Goal: Communication & Community: Connect with others

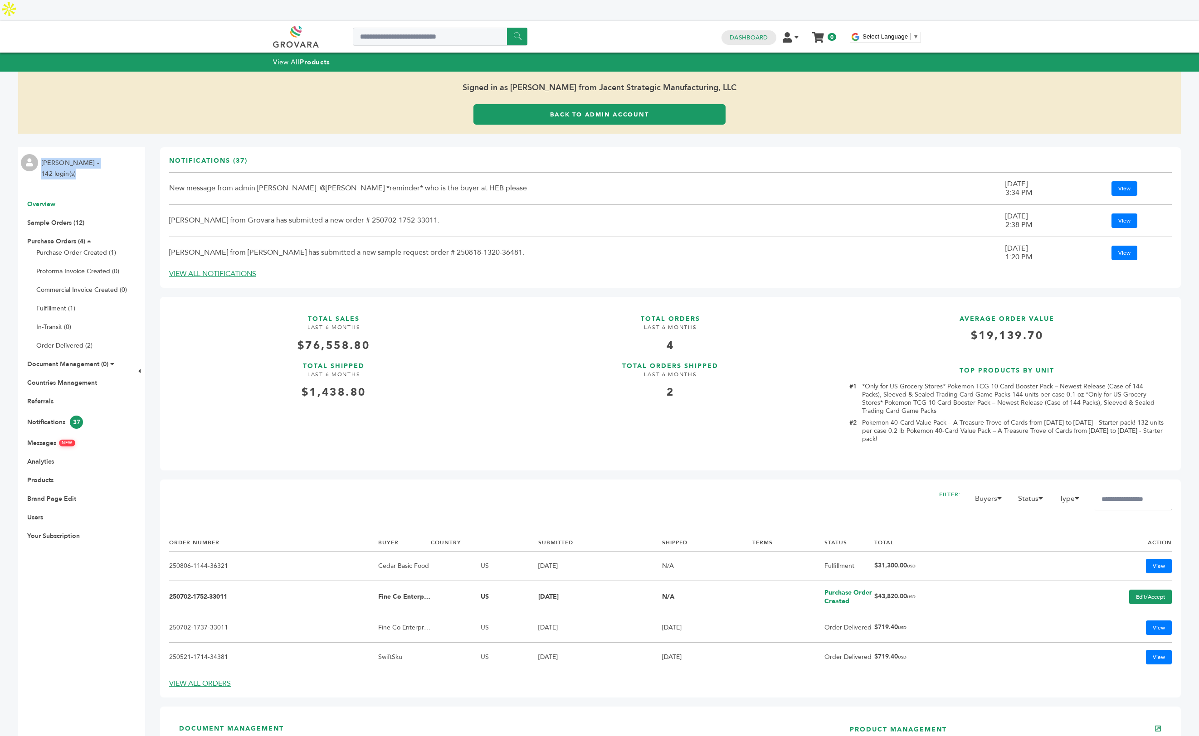
drag, startPoint x: 92, startPoint y: 152, endPoint x: 41, endPoint y: 144, distance: 51.4
click at [41, 147] on div "[PERSON_NAME] - 142 login(s)" at bounding box center [74, 166] width 113 height 39
click at [44, 439] on link "Messages NEW" at bounding box center [51, 443] width 48 height 9
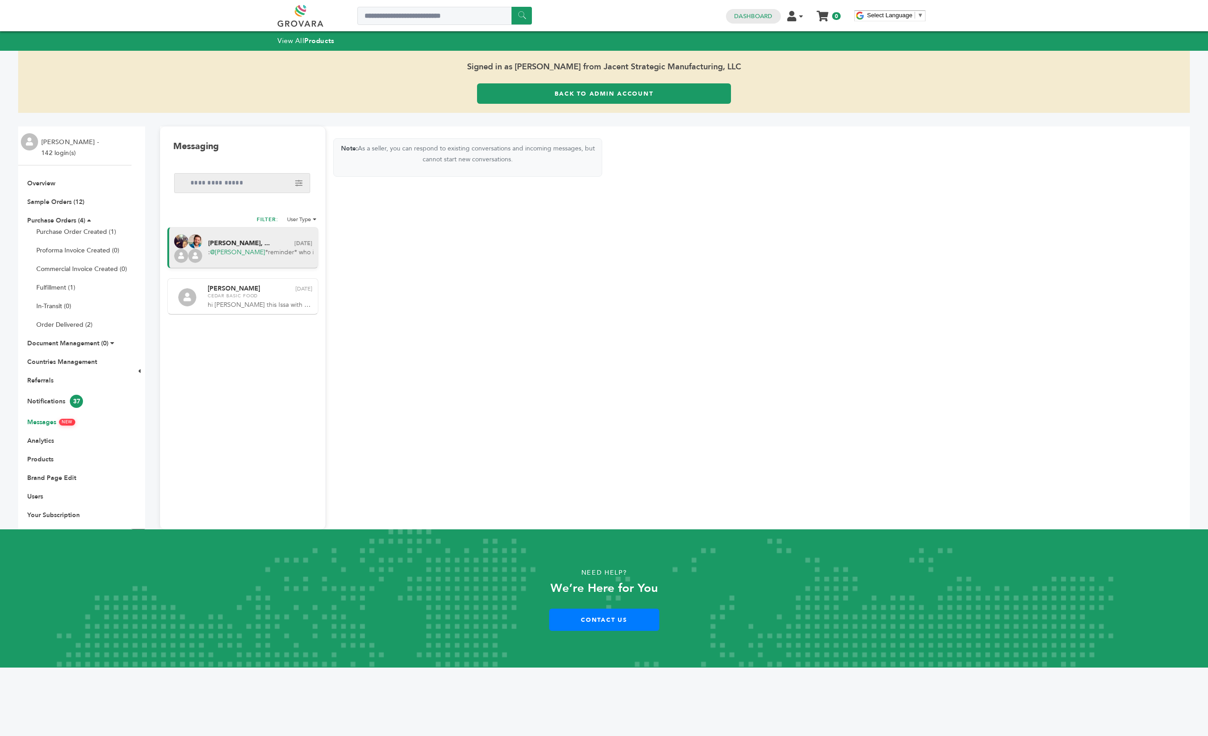
click at [241, 255] on link "@Daniel Fine" at bounding box center [237, 252] width 55 height 9
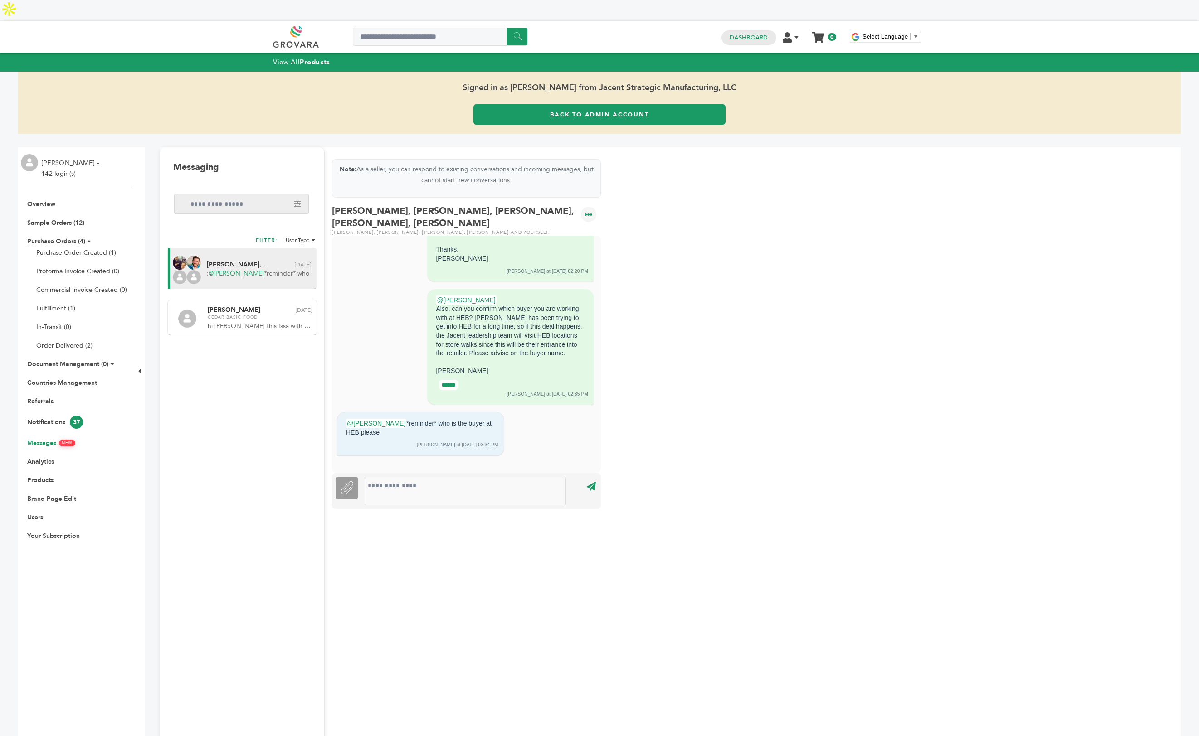
scroll to position [1747, 0]
click at [663, 104] on link "Back to Admin Account" at bounding box center [599, 114] width 253 height 20
